Goal: Task Accomplishment & Management: Manage account settings

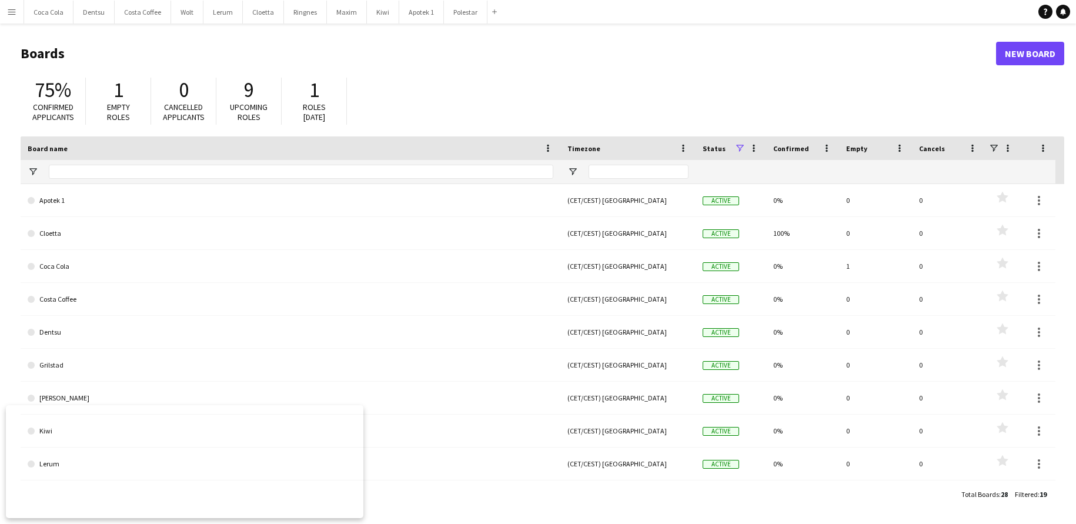
click at [12, 15] on app-icon "Menu" at bounding box center [11, 11] width 9 height 9
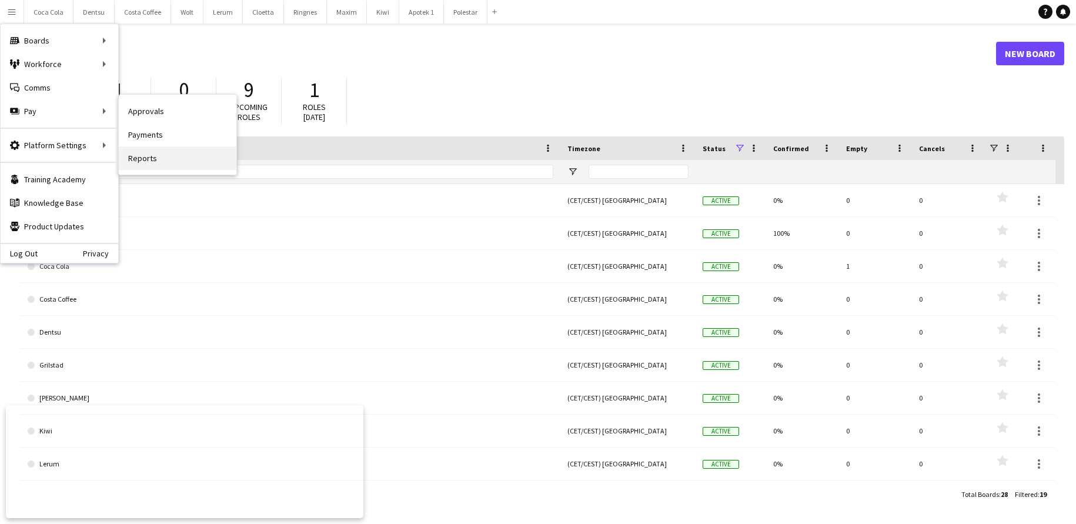
click at [168, 153] on link "Reports" at bounding box center [178, 158] width 118 height 24
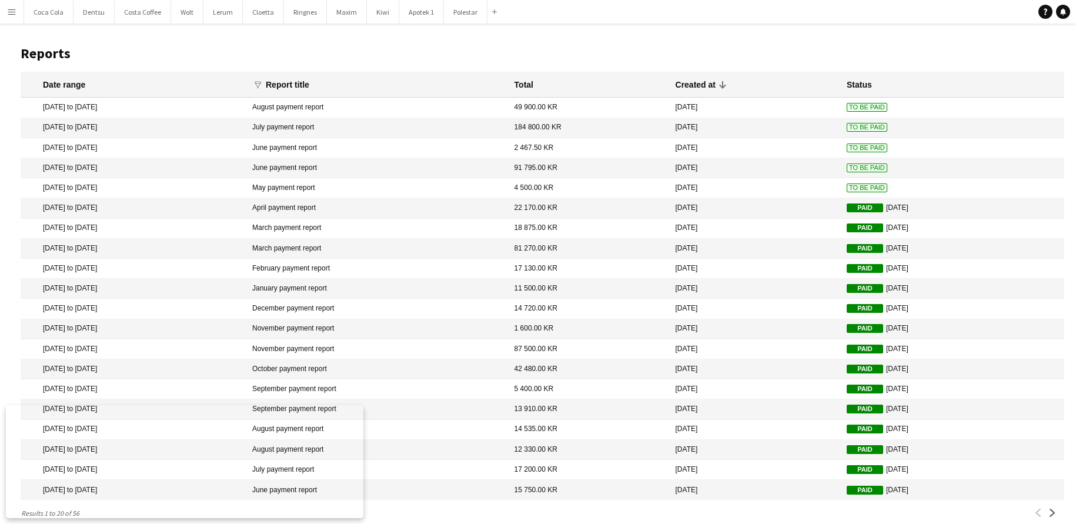
click at [15, 9] on app-icon "Menu" at bounding box center [11, 11] width 9 height 9
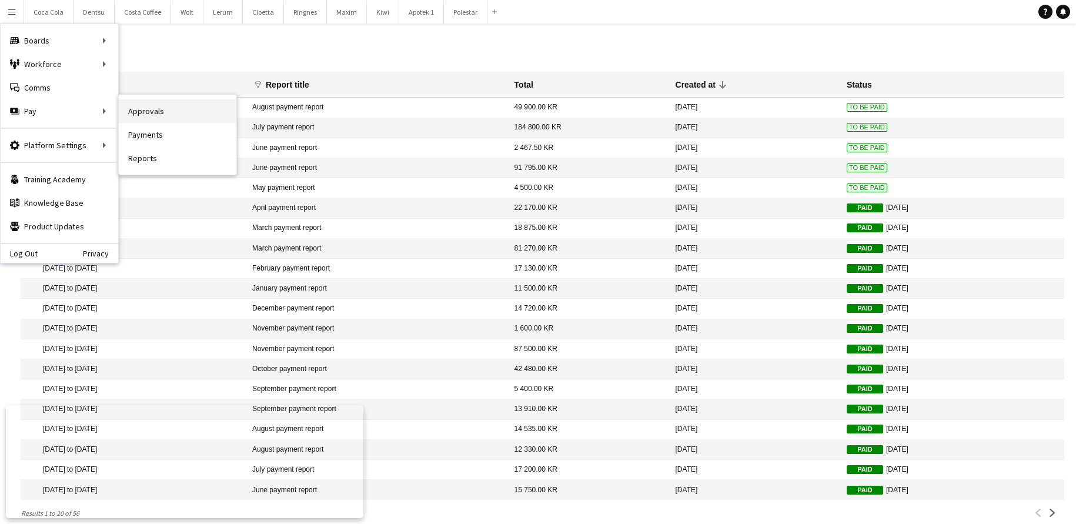
click at [171, 113] on link "Approvals" at bounding box center [178, 111] width 118 height 24
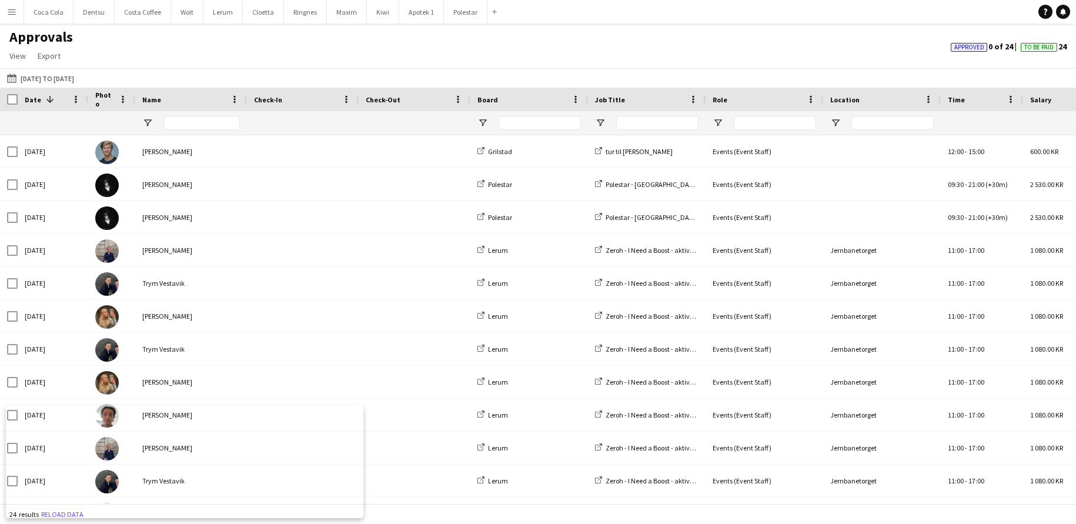
click at [10, 14] on app-icon "Menu" at bounding box center [11, 11] width 9 height 9
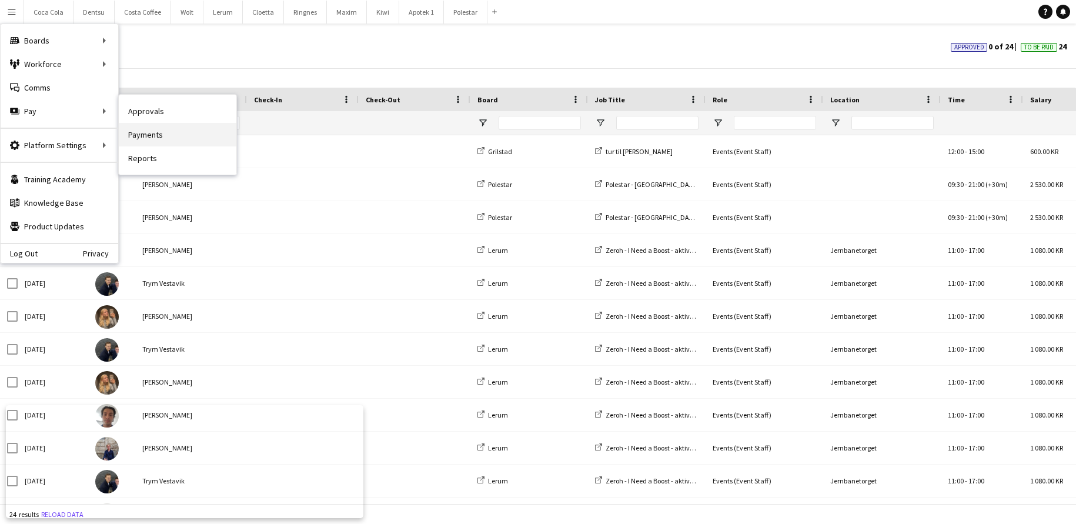
click at [184, 133] on link "Payments" at bounding box center [178, 135] width 118 height 24
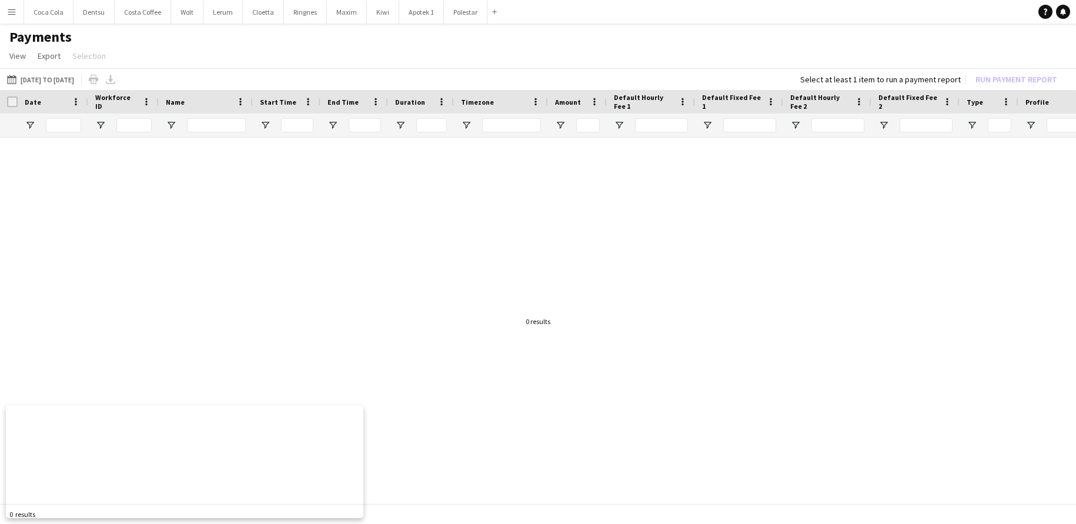
click at [75, 77] on button "[DATE] to [DATE] [DATE] to [DATE]" at bounding box center [41, 79] width 72 height 14
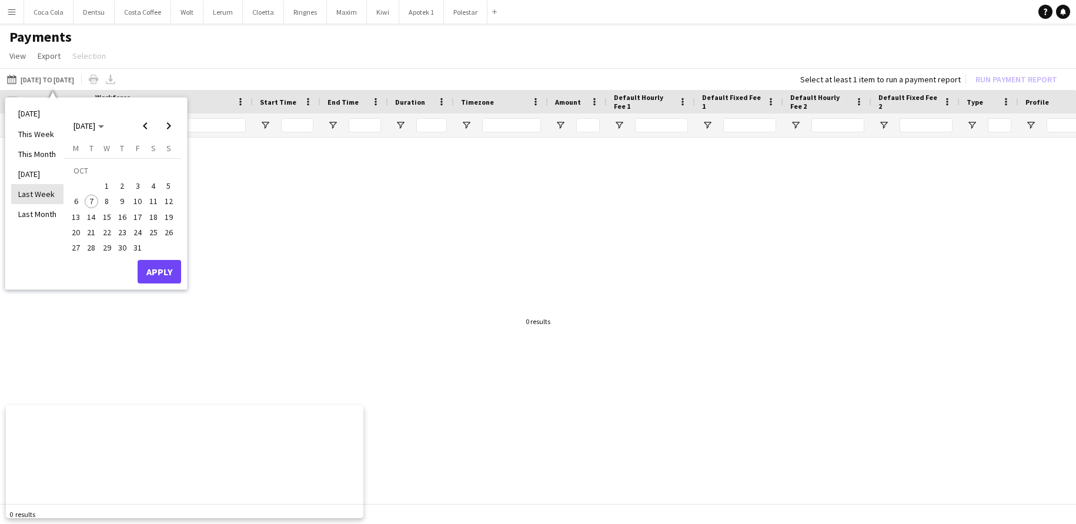
click at [46, 193] on li "Last Week" at bounding box center [37, 194] width 52 height 20
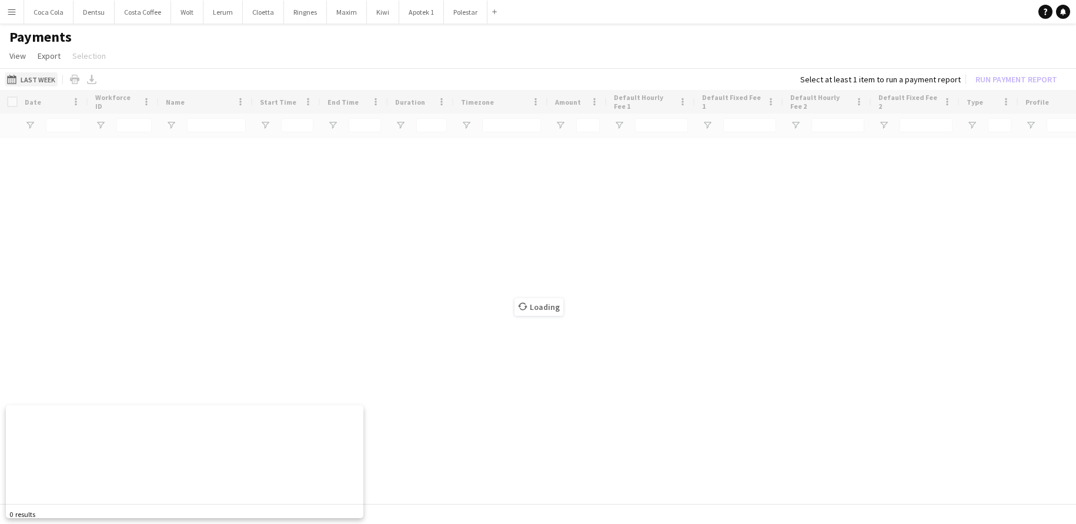
click at [44, 80] on button "[DATE] to [DATE] Last Week" at bounding box center [31, 79] width 53 height 14
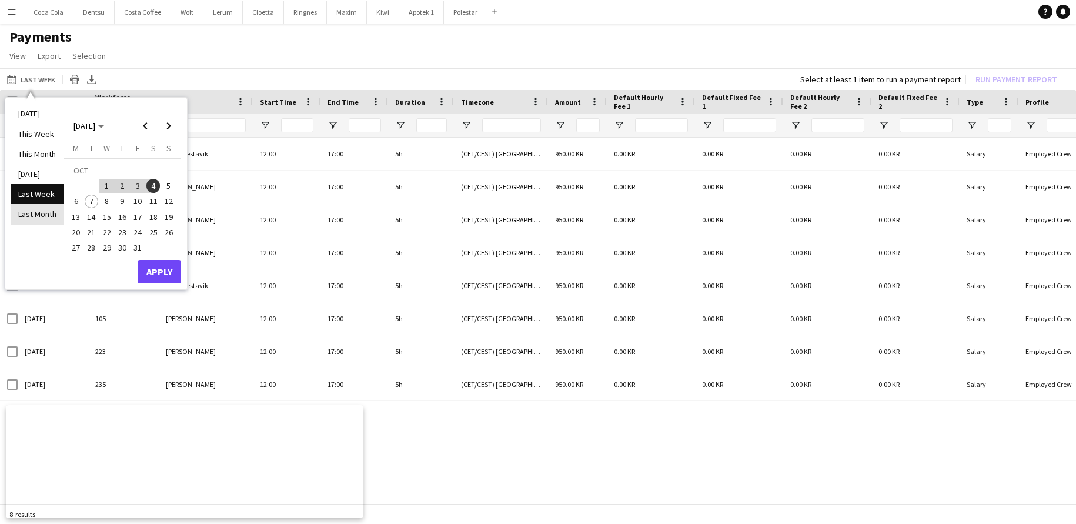
click at [49, 215] on li "Last Month" at bounding box center [37, 214] width 52 height 20
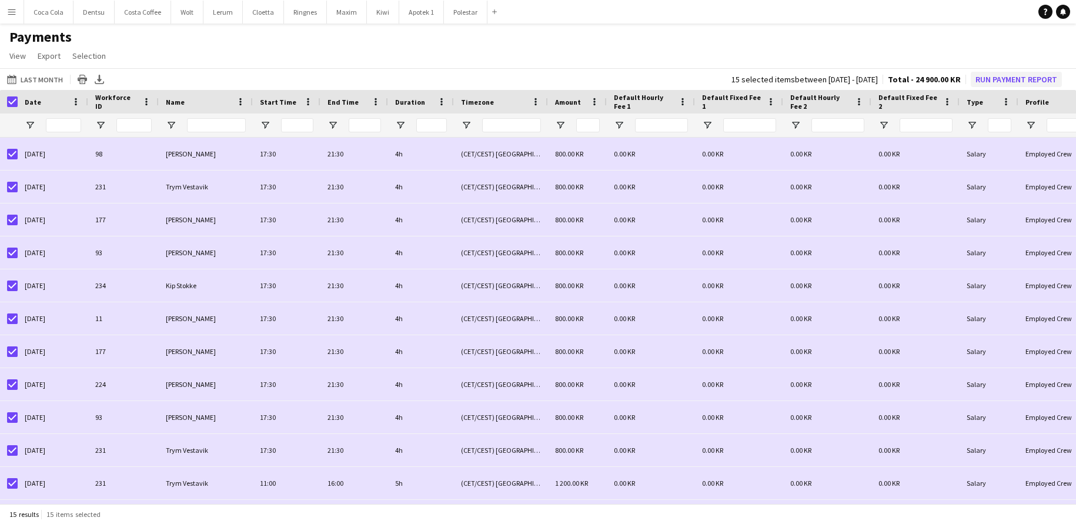
click at [1041, 80] on button "Run Payment Report" at bounding box center [1016, 79] width 91 height 15
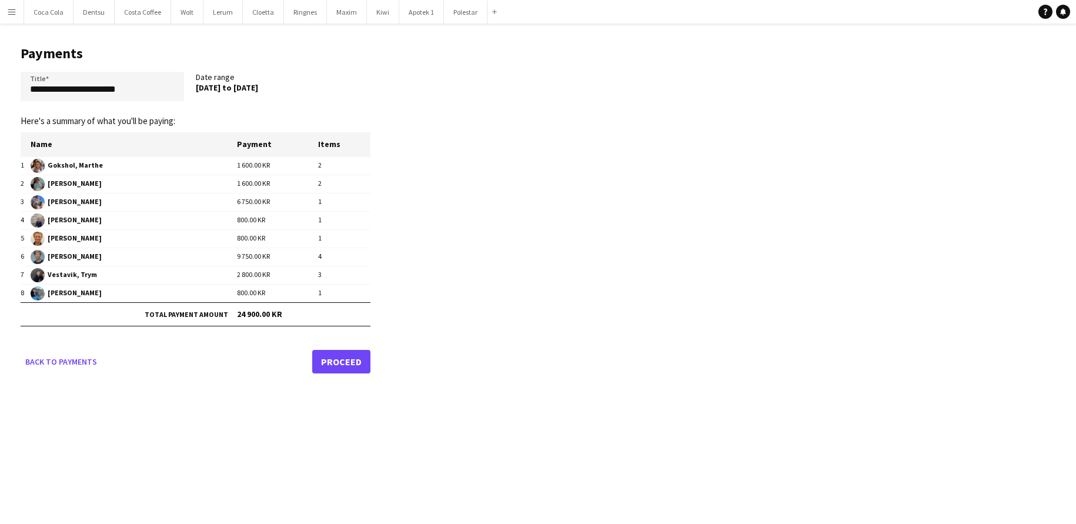
click at [349, 366] on link "Proceed" at bounding box center [341, 362] width 58 height 24
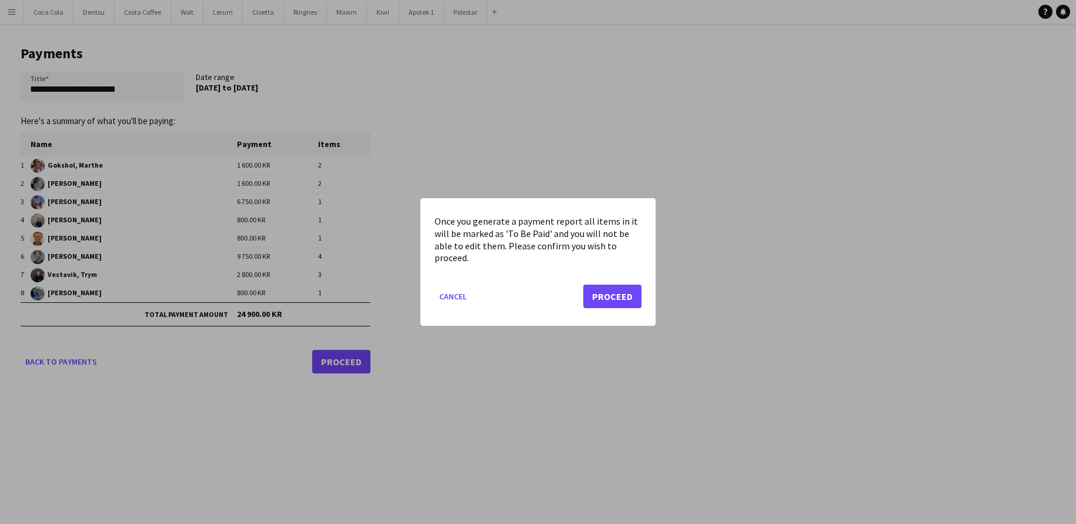
click at [613, 292] on button "Proceed" at bounding box center [612, 297] width 58 height 24
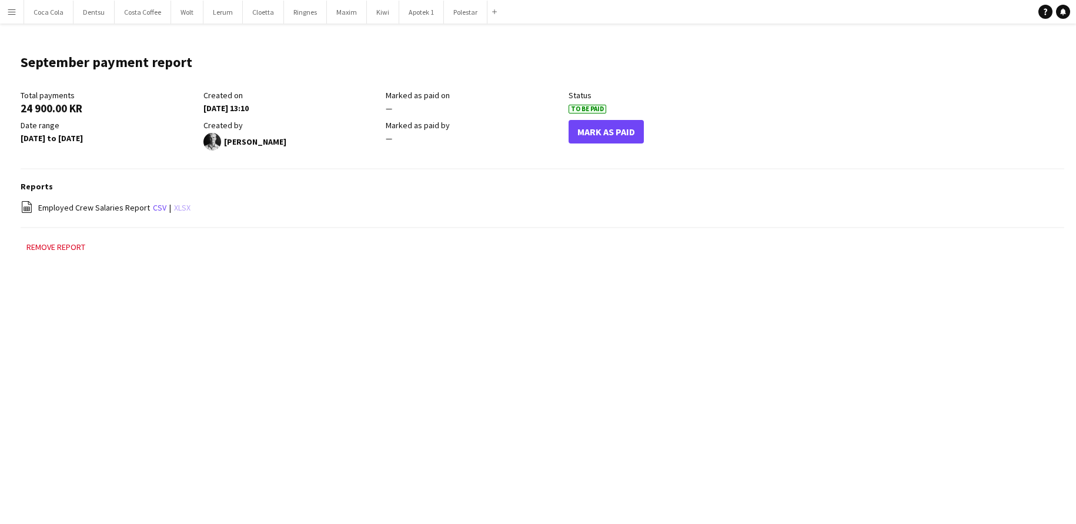
click at [176, 208] on link "xlsx" at bounding box center [182, 207] width 16 height 11
click at [395, 39] on main "September payment report Edit this field Total payments 24 900.00 KR Created on…" at bounding box center [538, 160] width 1076 height 272
click at [460, 17] on button "Polestar Close" at bounding box center [466, 12] width 44 height 23
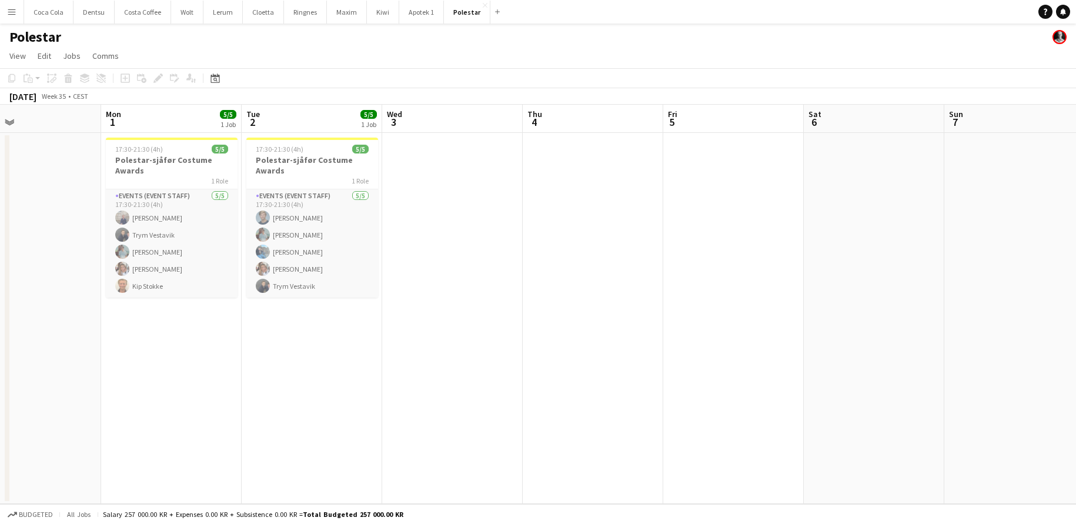
click at [1051, 205] on app-date-cell at bounding box center [1014, 318] width 141 height 371
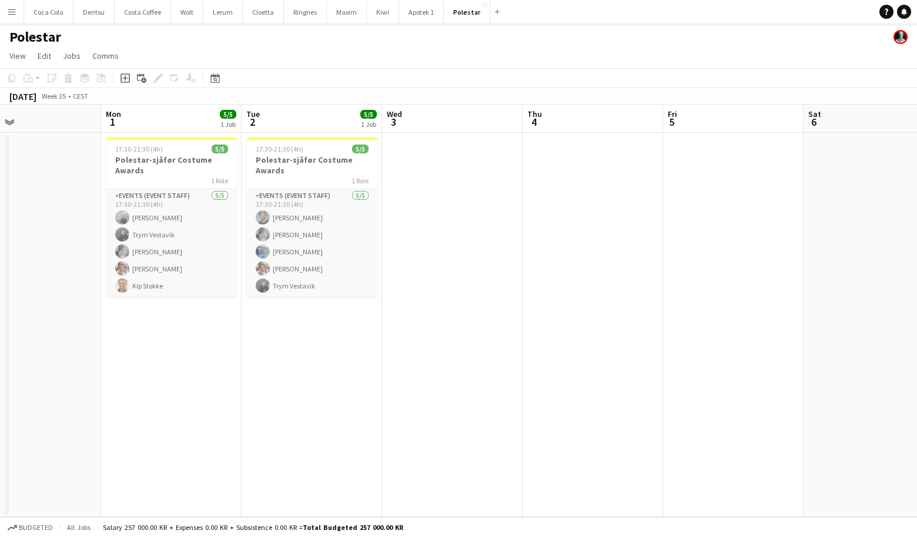
click at [12, 14] on app-icon "Menu" at bounding box center [11, 11] width 9 height 9
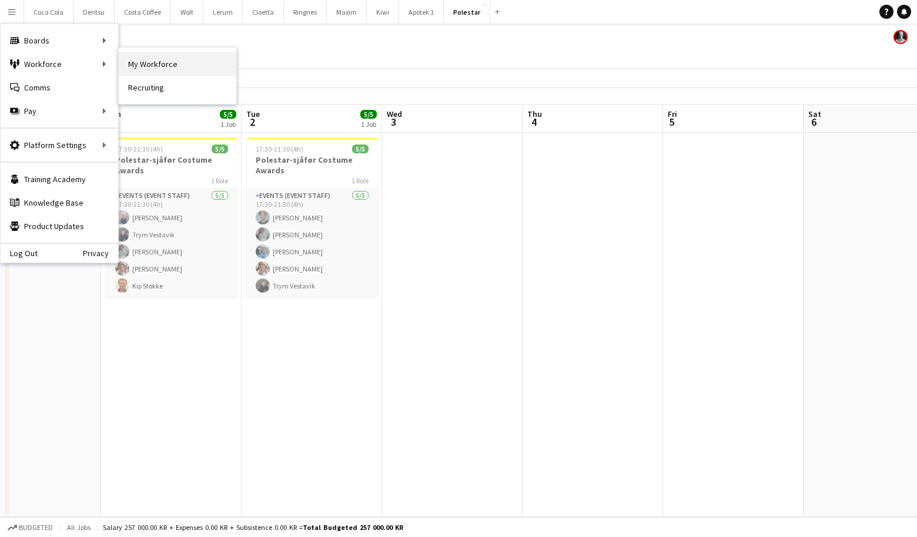
click at [162, 61] on link "My Workforce" at bounding box center [178, 64] width 118 height 24
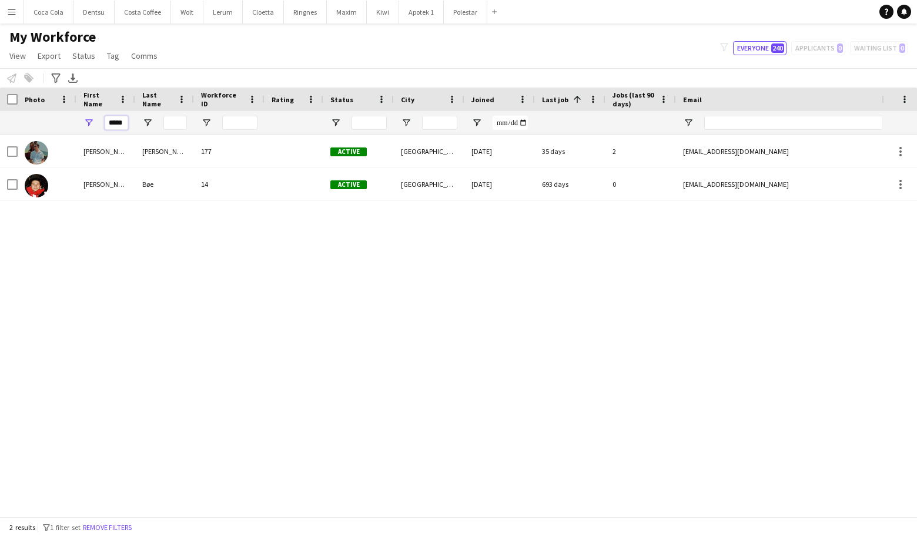
drag, startPoint x: 125, startPoint y: 123, endPoint x: 78, endPoint y: 122, distance: 47.0
click at [78, 122] on div "*****" at bounding box center [105, 123] width 59 height 24
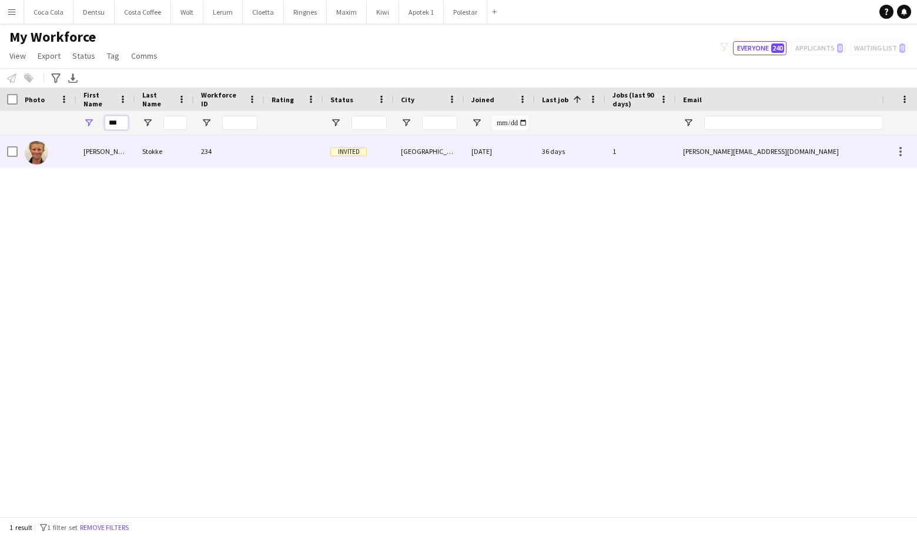
type input "***"
click at [182, 155] on div "Stokke" at bounding box center [164, 151] width 59 height 32
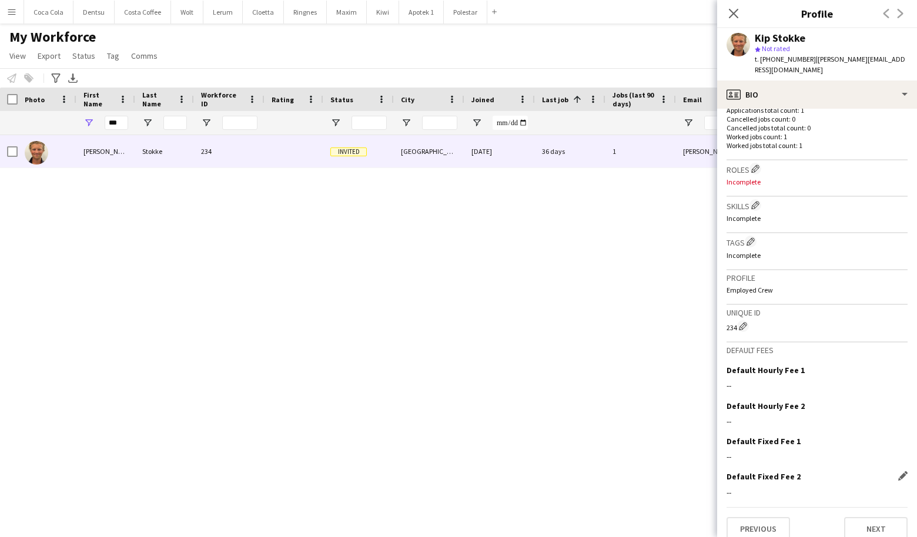
scroll to position [324, 0]
click at [863, 518] on button "Next" at bounding box center [875, 530] width 63 height 24
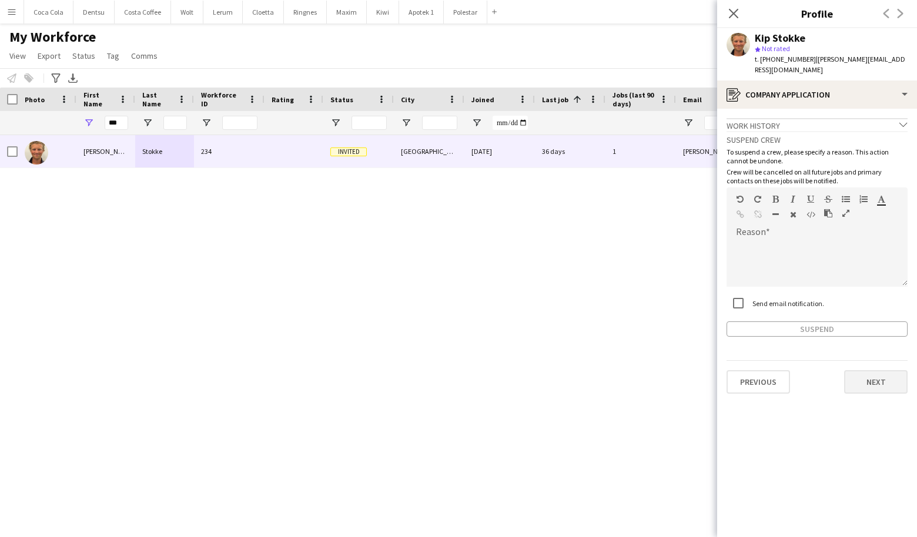
click at [877, 370] on button "Next" at bounding box center [875, 382] width 63 height 24
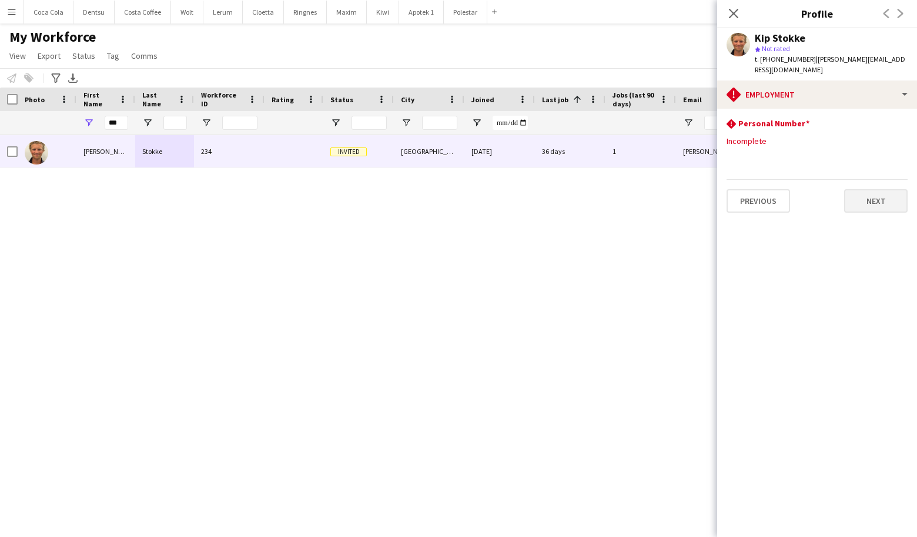
click at [877, 193] on button "Next" at bounding box center [875, 201] width 63 height 24
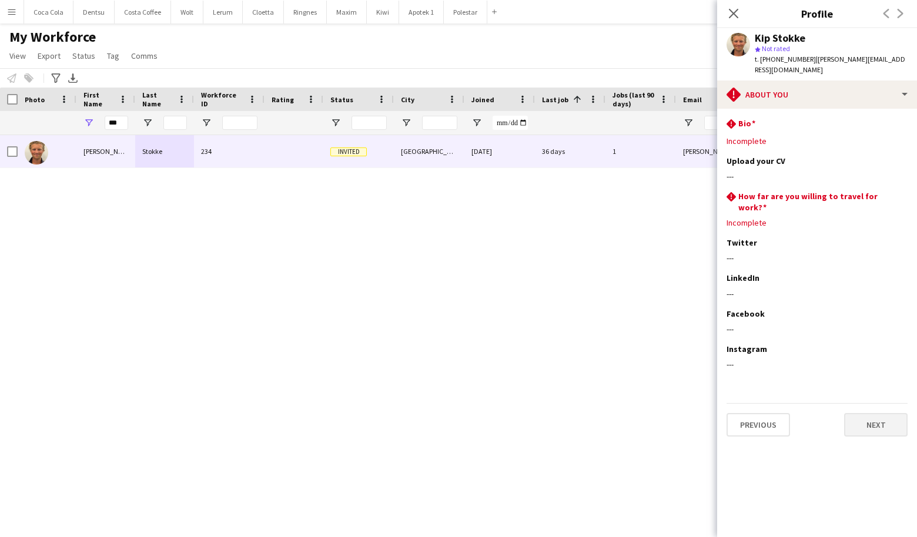
click at [878, 413] on button "Next" at bounding box center [875, 425] width 63 height 24
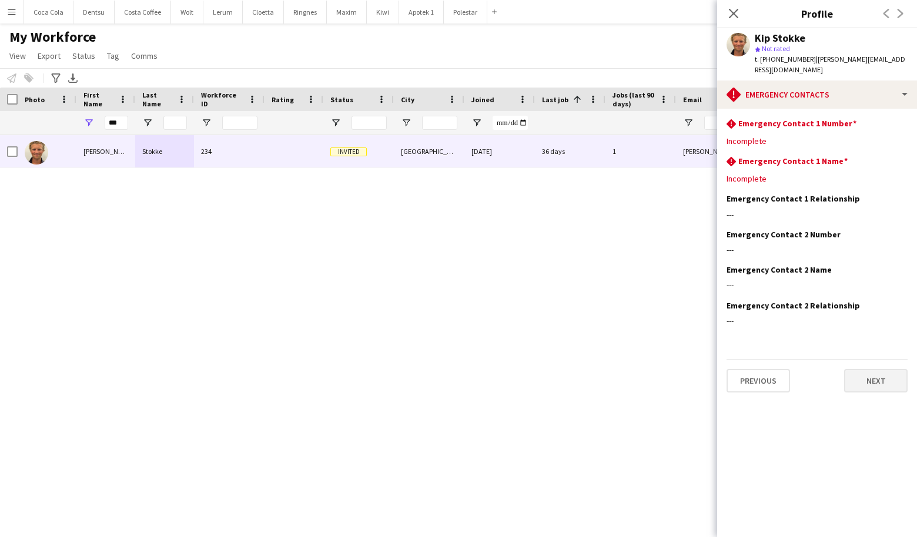
click at [887, 369] on button "Next" at bounding box center [875, 381] width 63 height 24
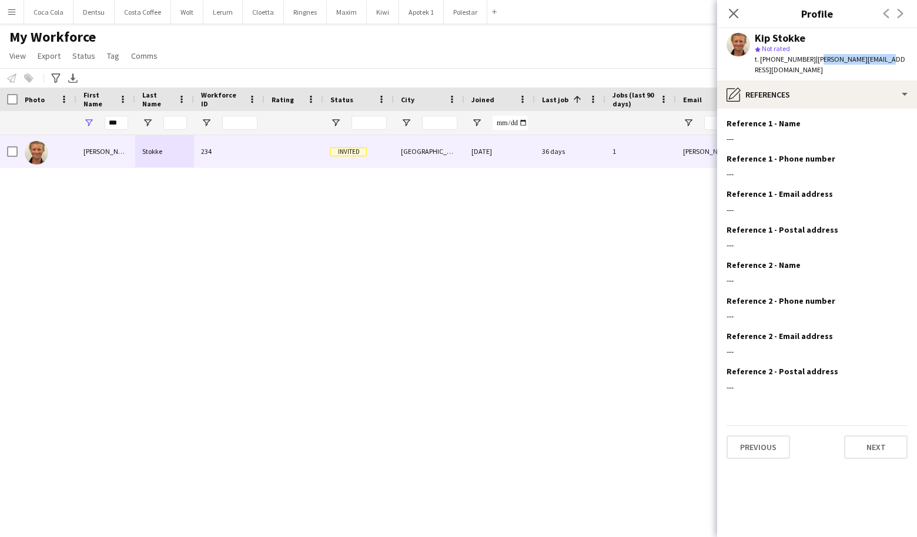
drag, startPoint x: 870, startPoint y: 60, endPoint x: 805, endPoint y: 60, distance: 64.7
click at [805, 60] on span "| [PERSON_NAME][EMAIL_ADDRESS][DOMAIN_NAME]" at bounding box center [830, 64] width 151 height 19
copy span "[EMAIL_ADDRESS][DOMAIN_NAME]"
